Goal: Transaction & Acquisition: Purchase product/service

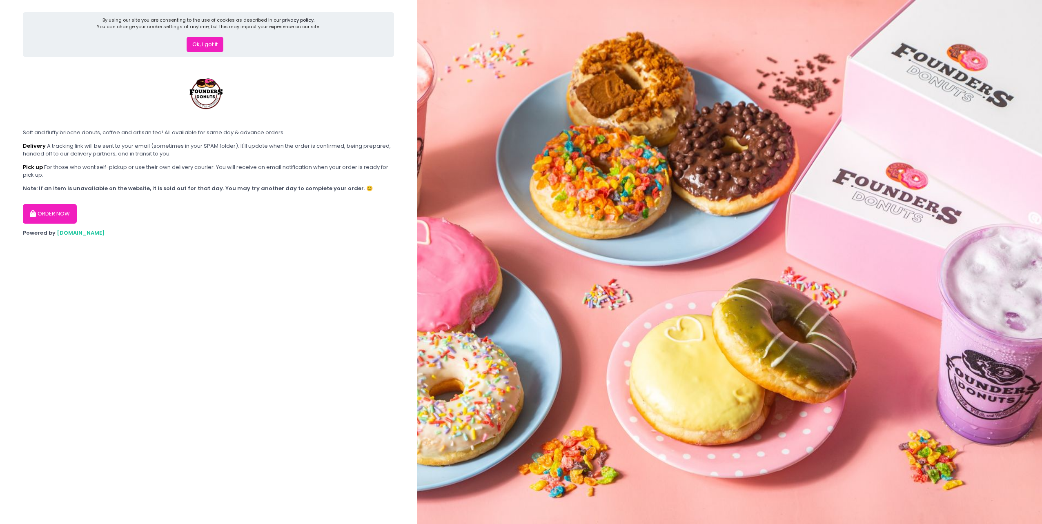
click at [199, 45] on button "Ok, I got it" at bounding box center [205, 45] width 37 height 16
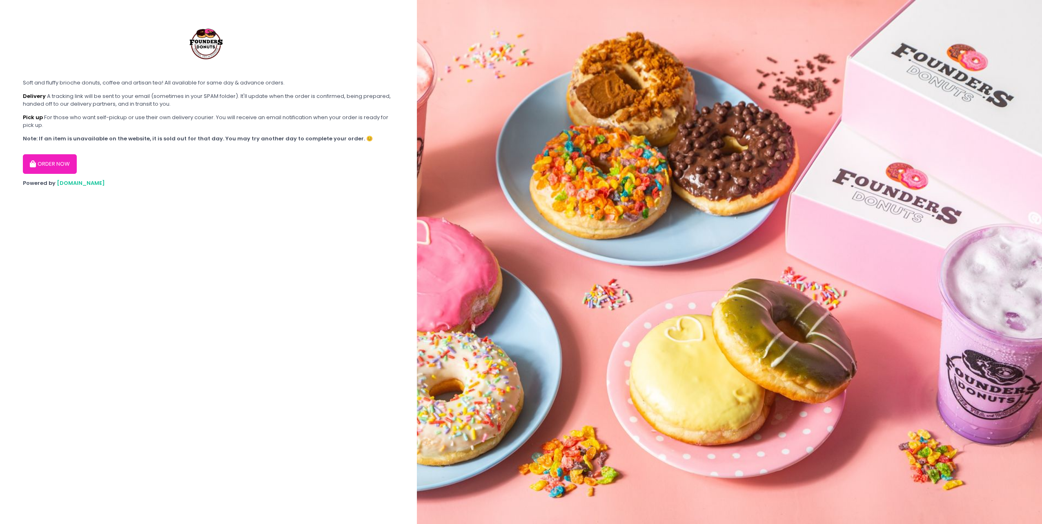
click at [47, 154] on button "ORDER NOW" at bounding box center [50, 164] width 54 height 20
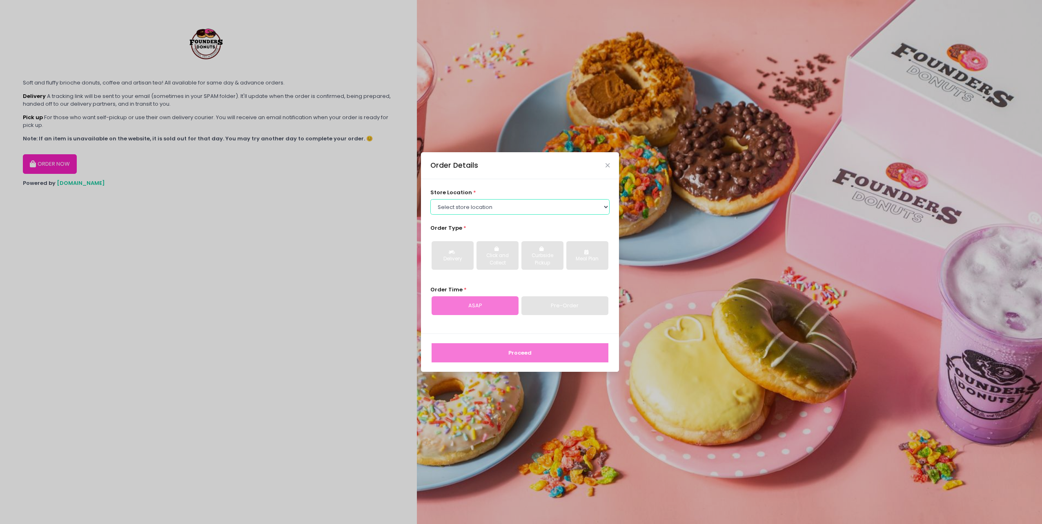
click at [519, 200] on select "Select store location Founders Donuts - [PERSON_NAME] Founders Donuts - SM Suca…" at bounding box center [520, 207] width 180 height 16
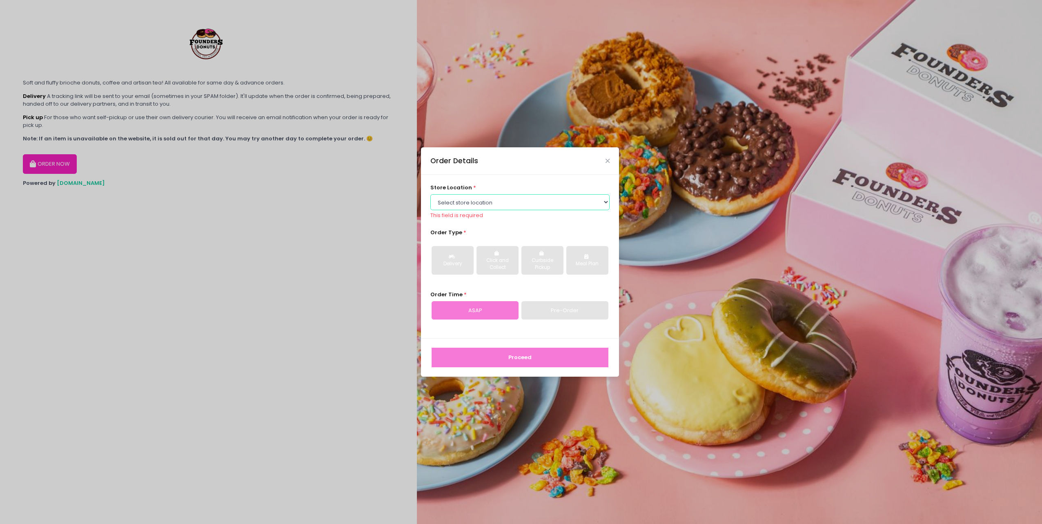
click at [506, 203] on select "Select store location Founders Donuts - [PERSON_NAME] Founders Donuts - SM Suca…" at bounding box center [520, 202] width 180 height 16
click at [487, 195] on select "Select store location Founders Donuts - [PERSON_NAME] Founders Donuts - SM Suca…" at bounding box center [520, 202] width 180 height 16
select select "6823519f7f461c106b9614ee"
click at [430, 194] on select "Select store location Founders Donuts - [PERSON_NAME] Founders Donuts - SM Suca…" at bounding box center [520, 202] width 180 height 16
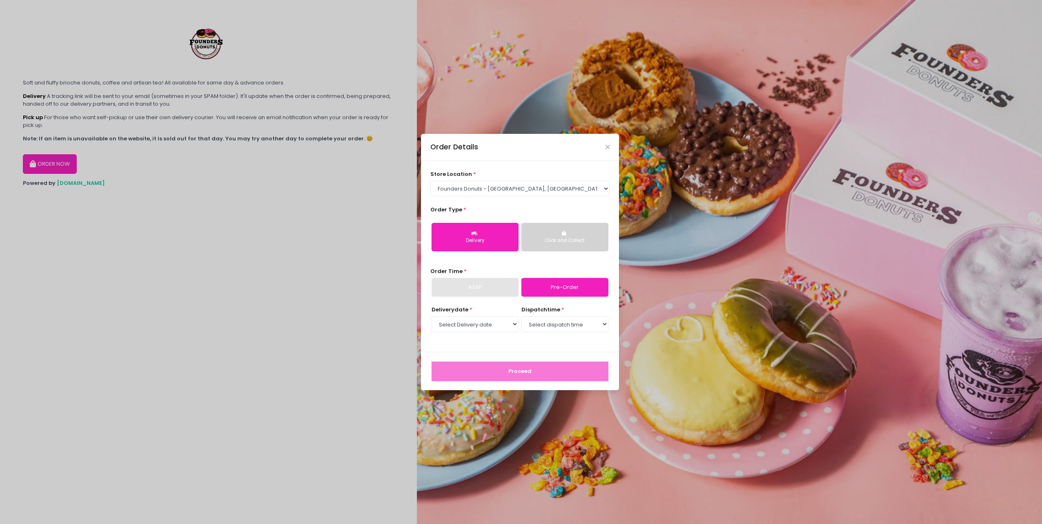
click at [569, 285] on link "Pre-Order" at bounding box center [564, 287] width 87 height 19
click at [492, 317] on select "Select Delivery date [DATE] [DATE] [DATE] [DATE] [DATE] [DATE] [DATE] [DATE] [D…" at bounding box center [475, 324] width 87 height 16
select select "[DATE]"
click at [432, 316] on select "Select Delivery date [DATE] [DATE] [DATE] [DATE] [DATE] [DATE] [DATE] [DATE] [D…" at bounding box center [475, 324] width 87 height 16
click at [579, 323] on select "Select dispatch time 08:00 AM - 08:30 AM 08:30 AM - 09:00 AM 09:00 AM - 09:30 A…" at bounding box center [564, 324] width 87 height 16
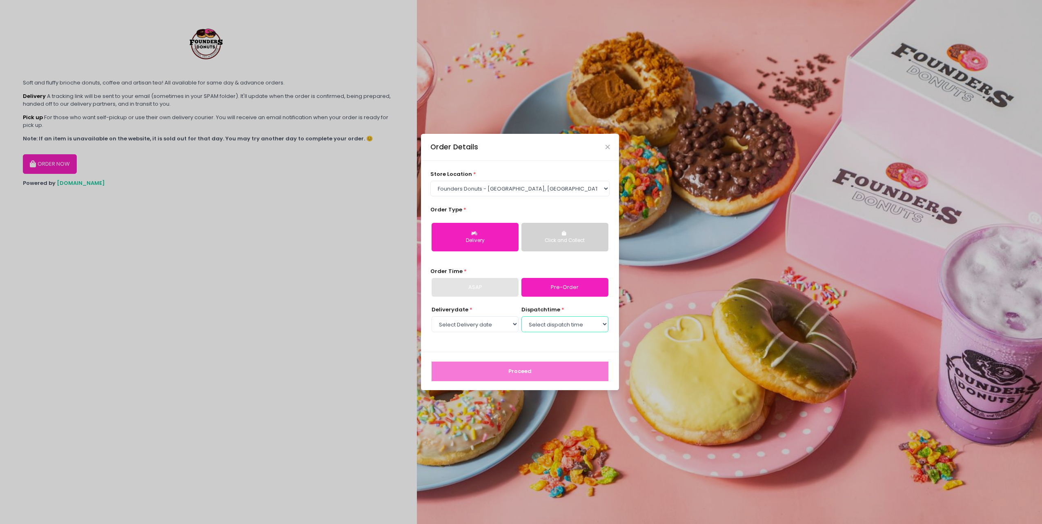
select select "10:00"
click at [521, 316] on select "Select dispatch time 08:00 AM - 08:30 AM 08:30 AM - 09:00 AM 09:00 AM - 09:30 A…" at bounding box center [564, 324] width 87 height 16
click at [579, 375] on button "Proceed" at bounding box center [520, 372] width 177 height 20
